Goal: Information Seeking & Learning: Learn about a topic

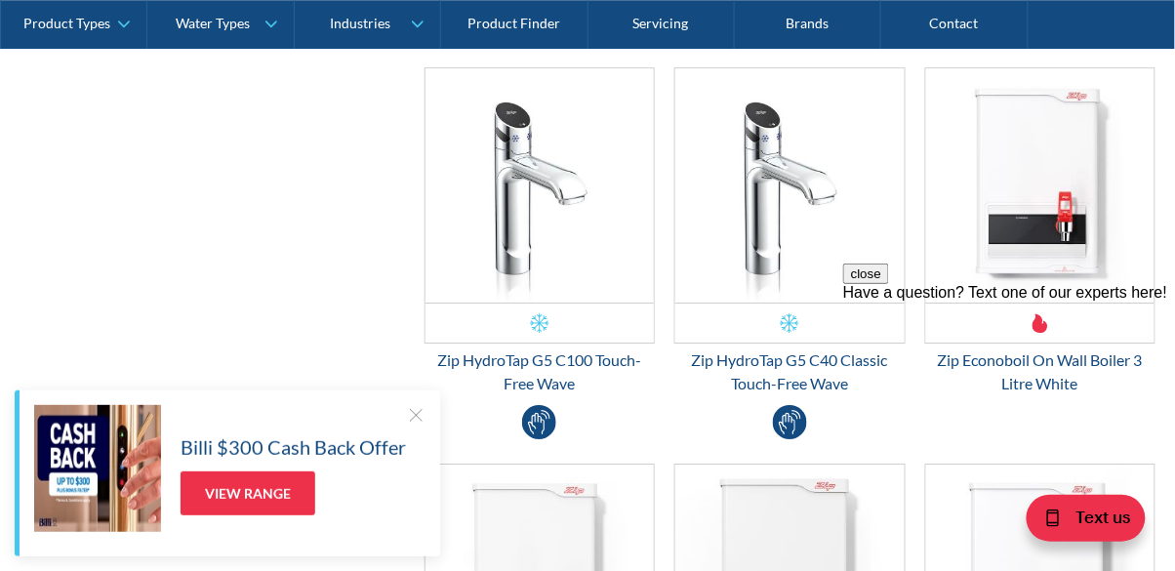
scroll to position [4608, 0]
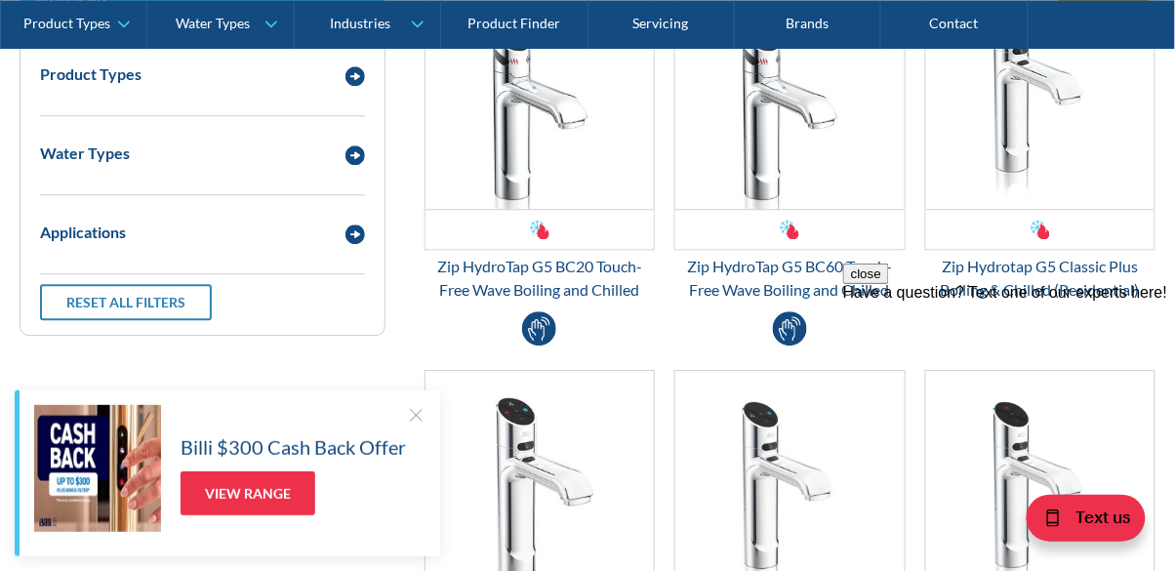
scroll to position [2722, 0]
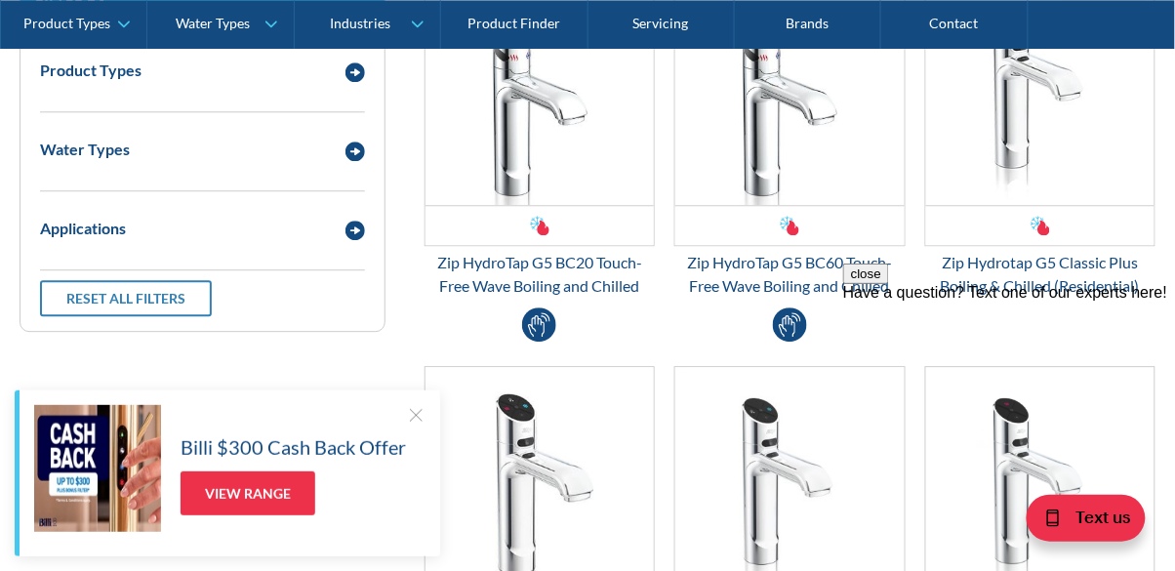
click at [88, 162] on div "Water Types" at bounding box center [202, 149] width 344 height 54
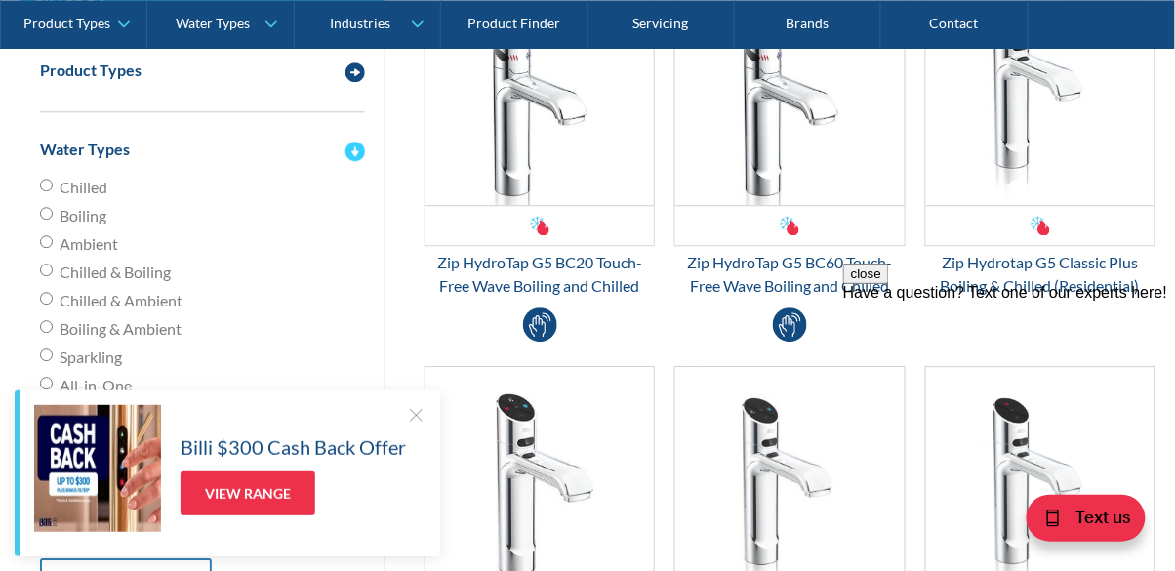
click at [41, 181] on input "Chilled" at bounding box center [46, 185] width 13 height 13
radio input "true"
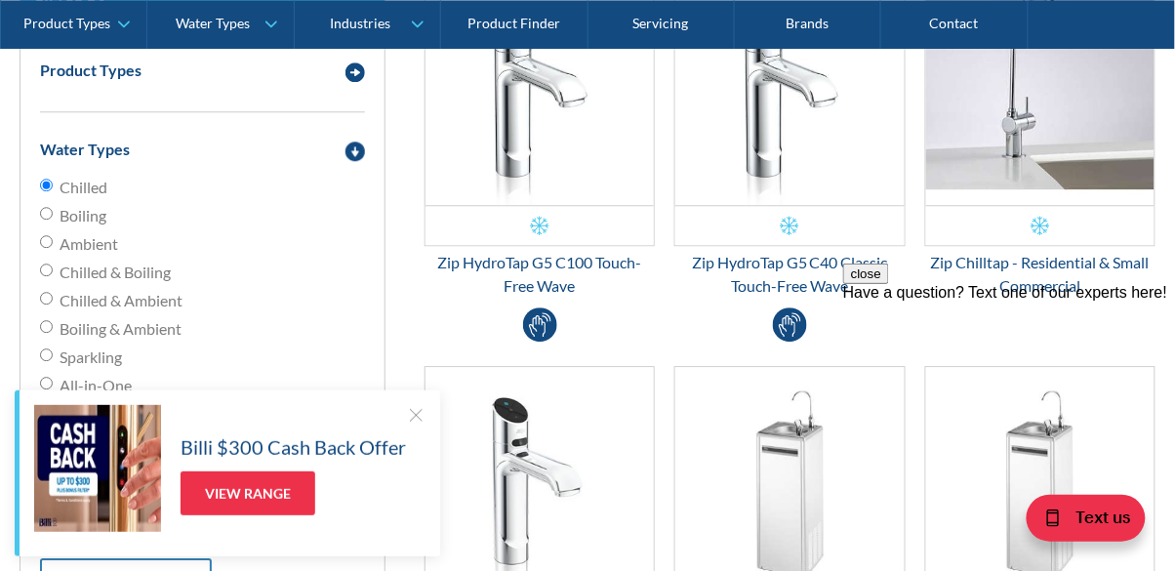
click at [43, 218] on input "Boiling" at bounding box center [46, 213] width 13 height 13
radio input "true"
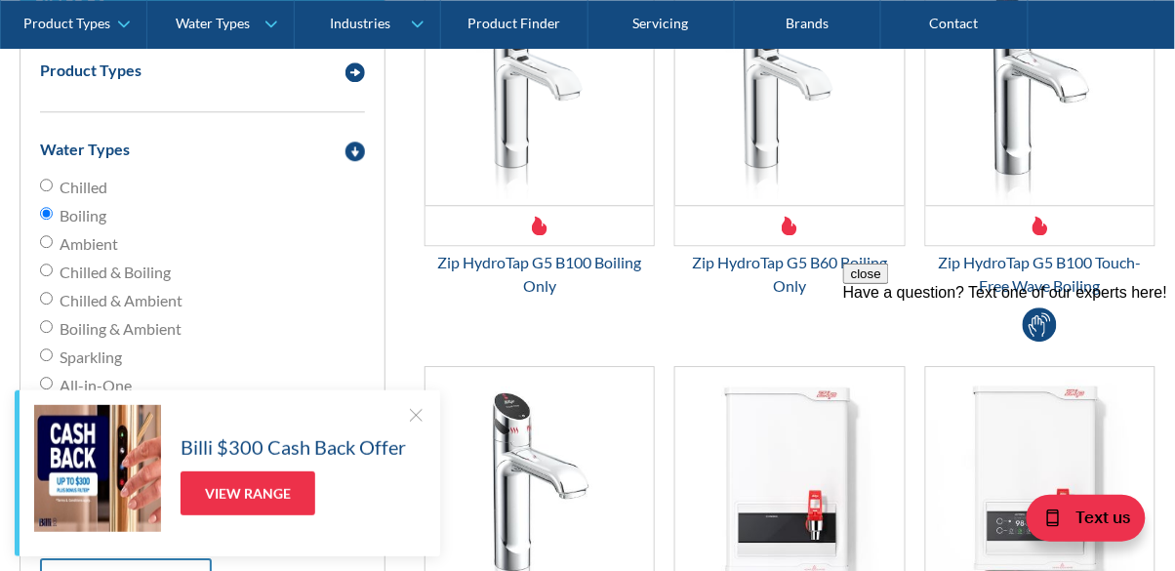
click at [40, 356] on input "Sparkling" at bounding box center [46, 354] width 13 height 13
radio input "true"
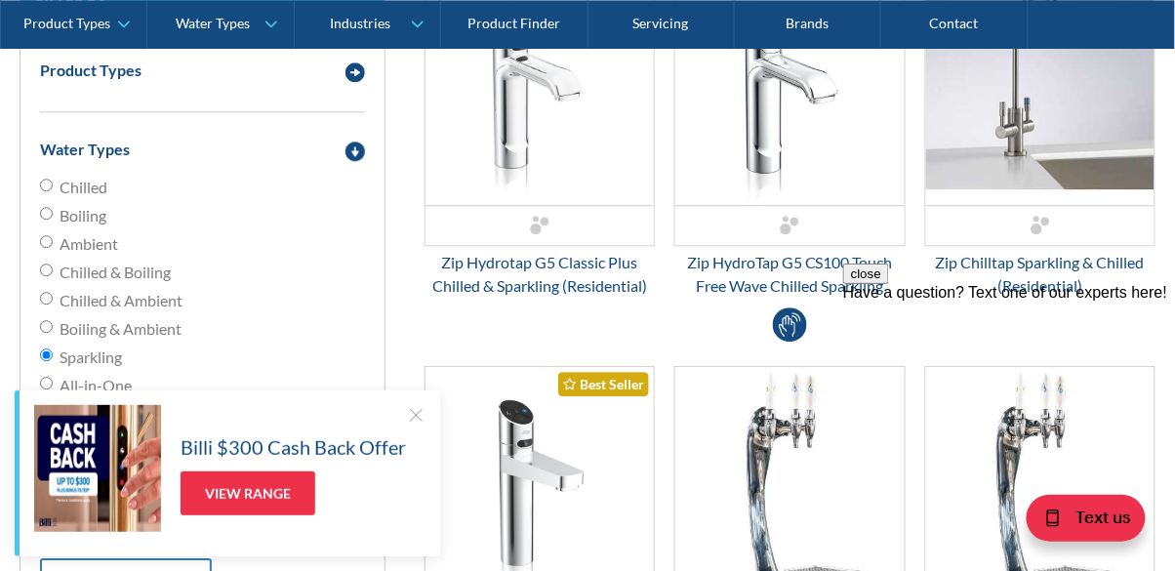
click at [44, 412] on input "Boiled, Chilled & Sparkling" at bounding box center [46, 411] width 13 height 13
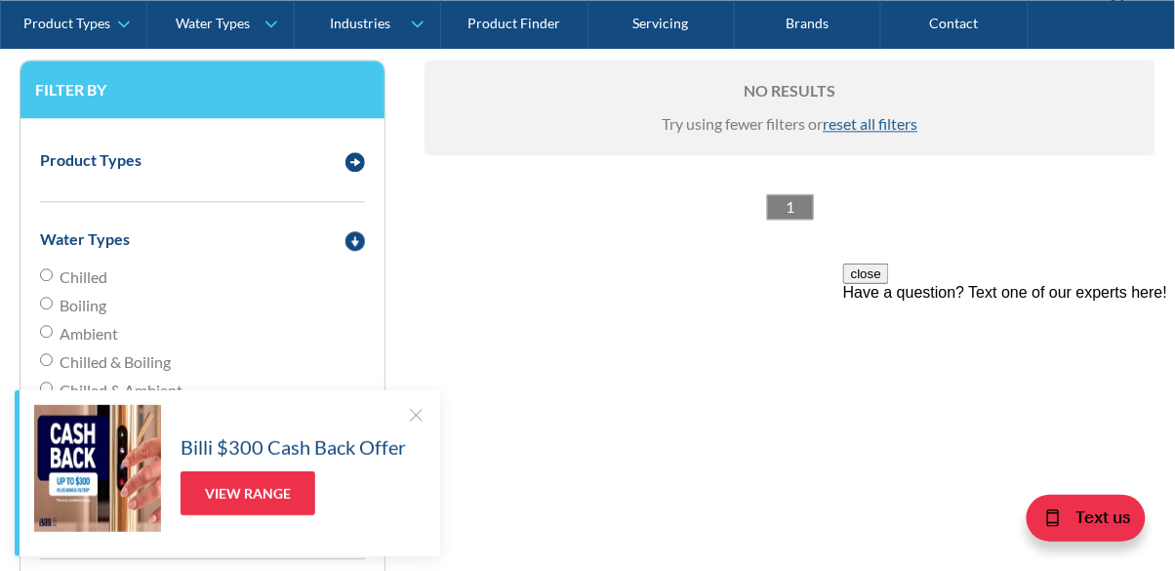
scroll to position [2637, 0]
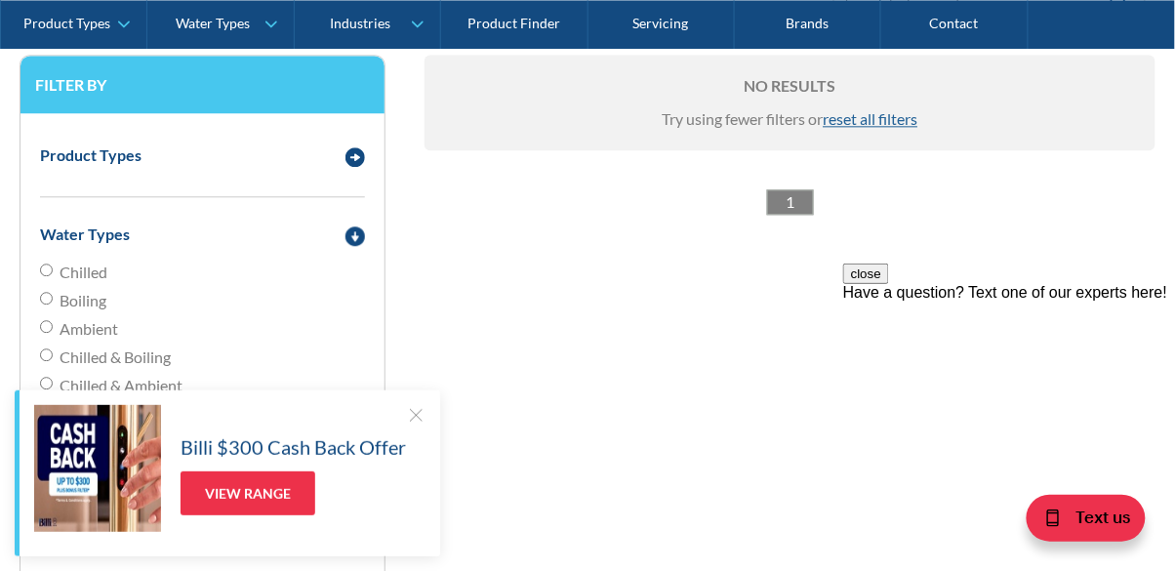
click at [881, 141] on div "No results Try using fewer filters or reset all filters" at bounding box center [789, 103] width 731 height 96
click at [859, 117] on span "reset all filters" at bounding box center [870, 118] width 95 height 19
radio input "false"
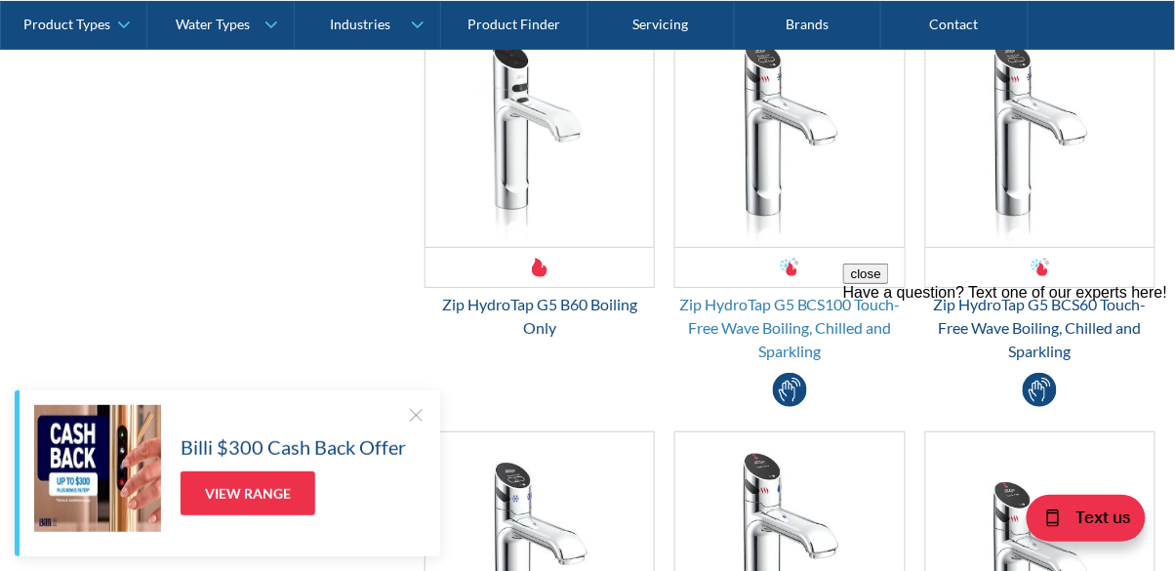
click at [796, 306] on div "Zip HydroTap G5 BCS100 Touch-Free Wave Boiling, Chilled and Sparkling" at bounding box center [789, 328] width 230 height 70
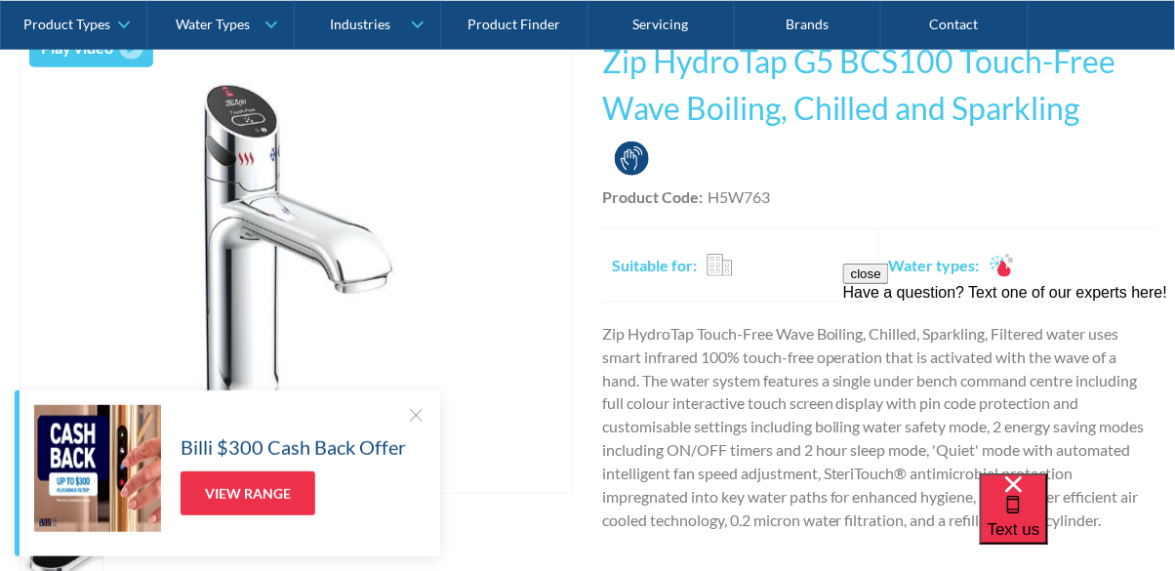
scroll to position [417, 0]
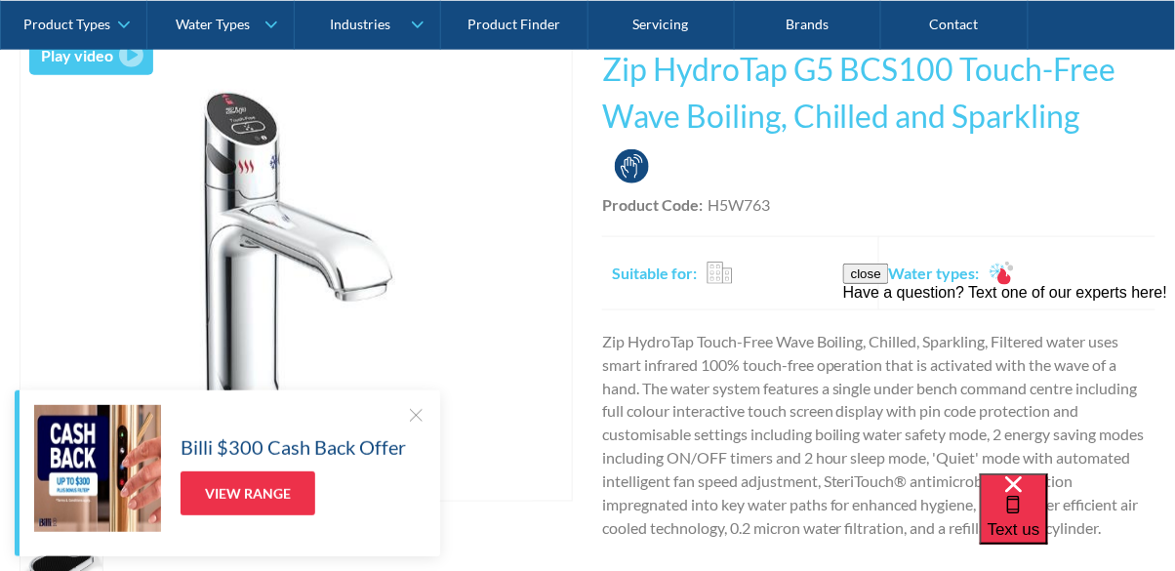
click at [974, 300] on div "Have a question? Text one of our experts here!" at bounding box center [1008, 292] width 332 height 18
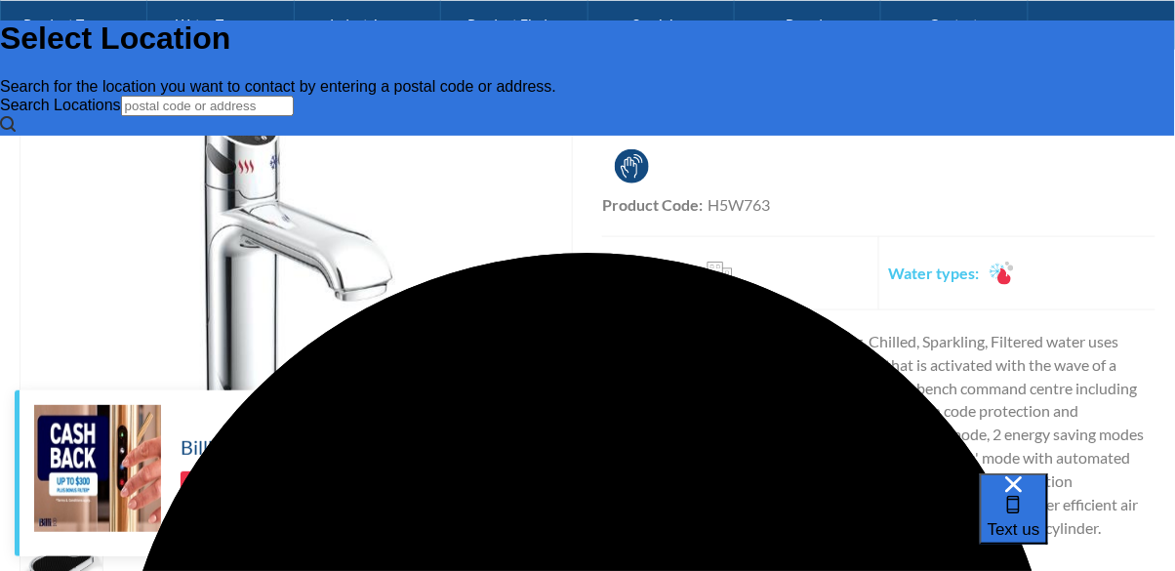
scroll to position [0, 0]
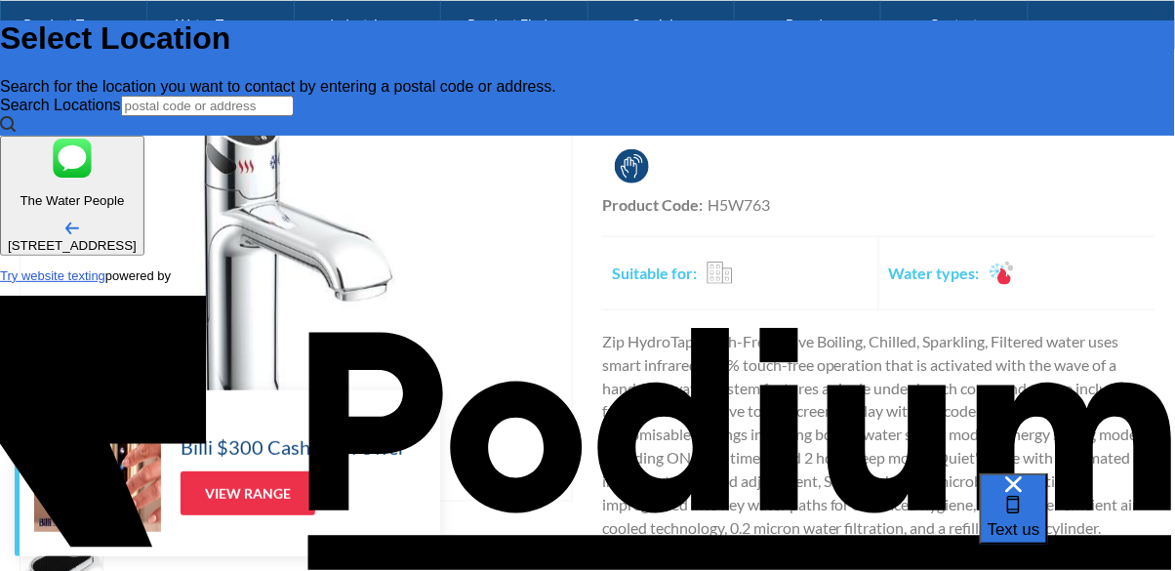
type input "[PERSON_NAME]"
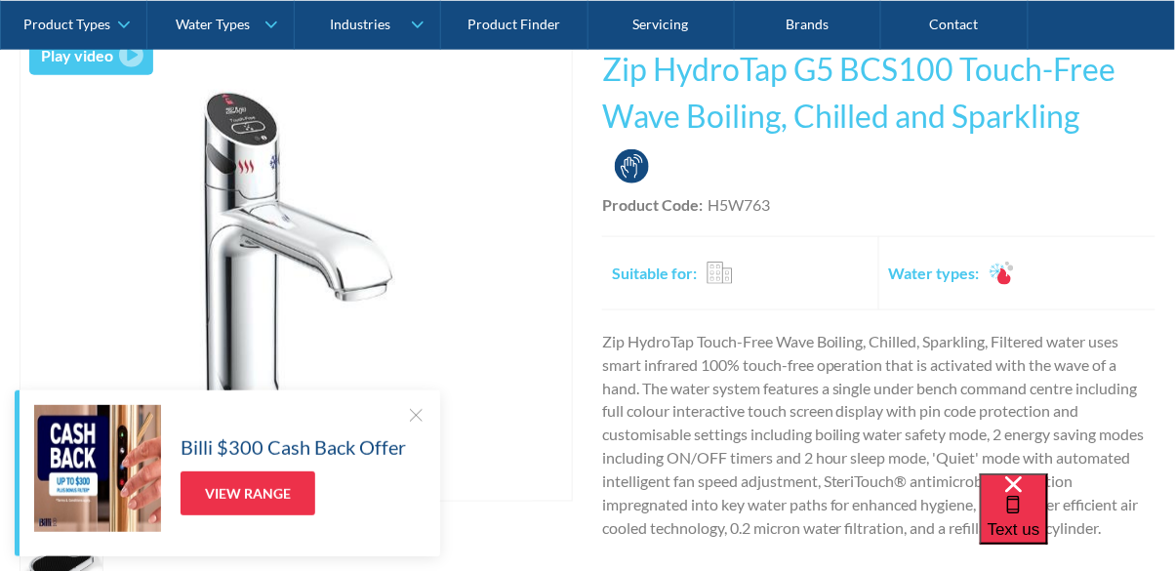
click at [739, 279] on div "Suitable for: Residential Commercial Travel" at bounding box center [742, 273] width 261 height 62
